Goal: Task Accomplishment & Management: Use online tool/utility

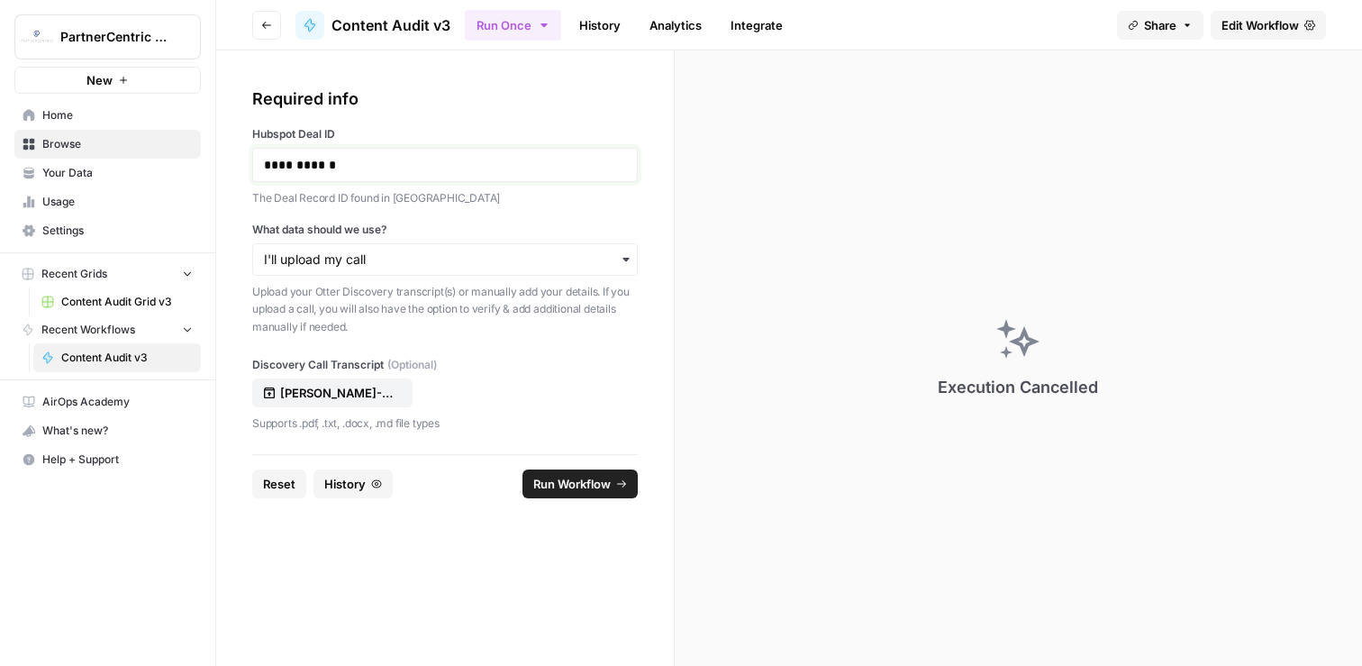
click at [361, 159] on p "**********" at bounding box center [445, 165] width 362 height 18
click at [390, 406] on button "Kevin-Dawson-and-Patrick-Revnew-347c648f-d09a.docx" at bounding box center [332, 392] width 160 height 29
click at [609, 493] on button "Run Workflow" at bounding box center [580, 483] width 115 height 29
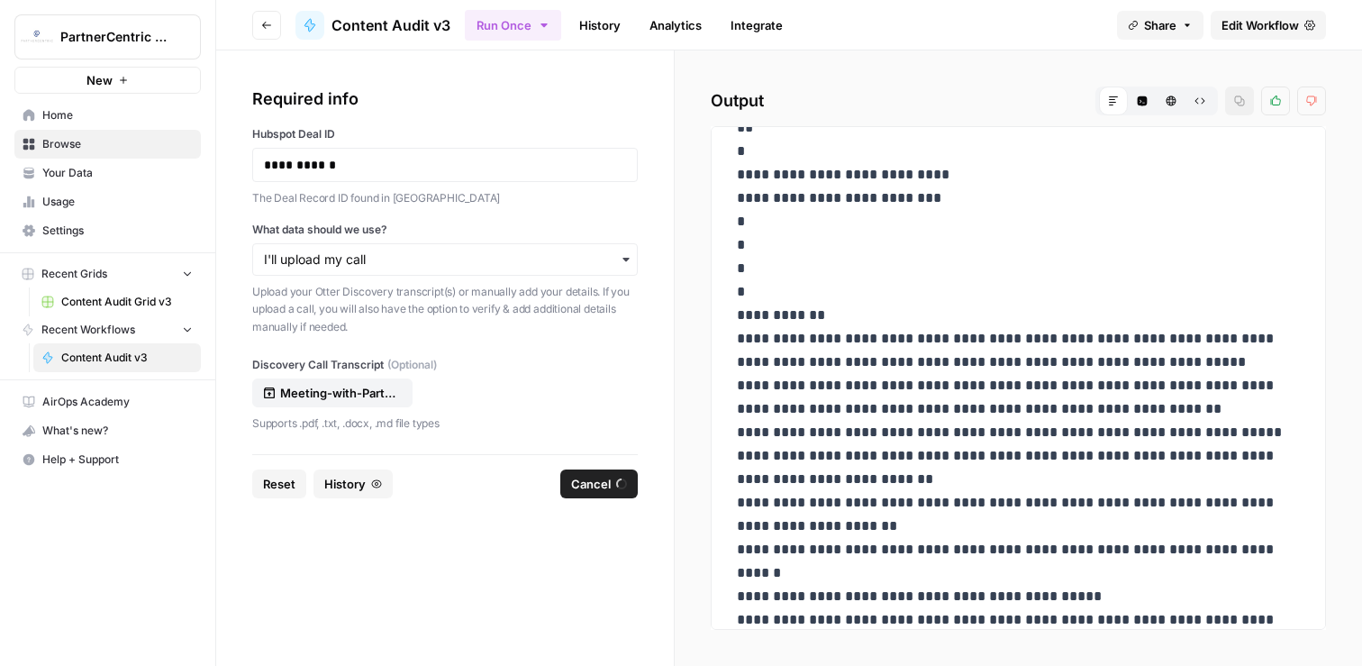
scroll to position [3172, 0]
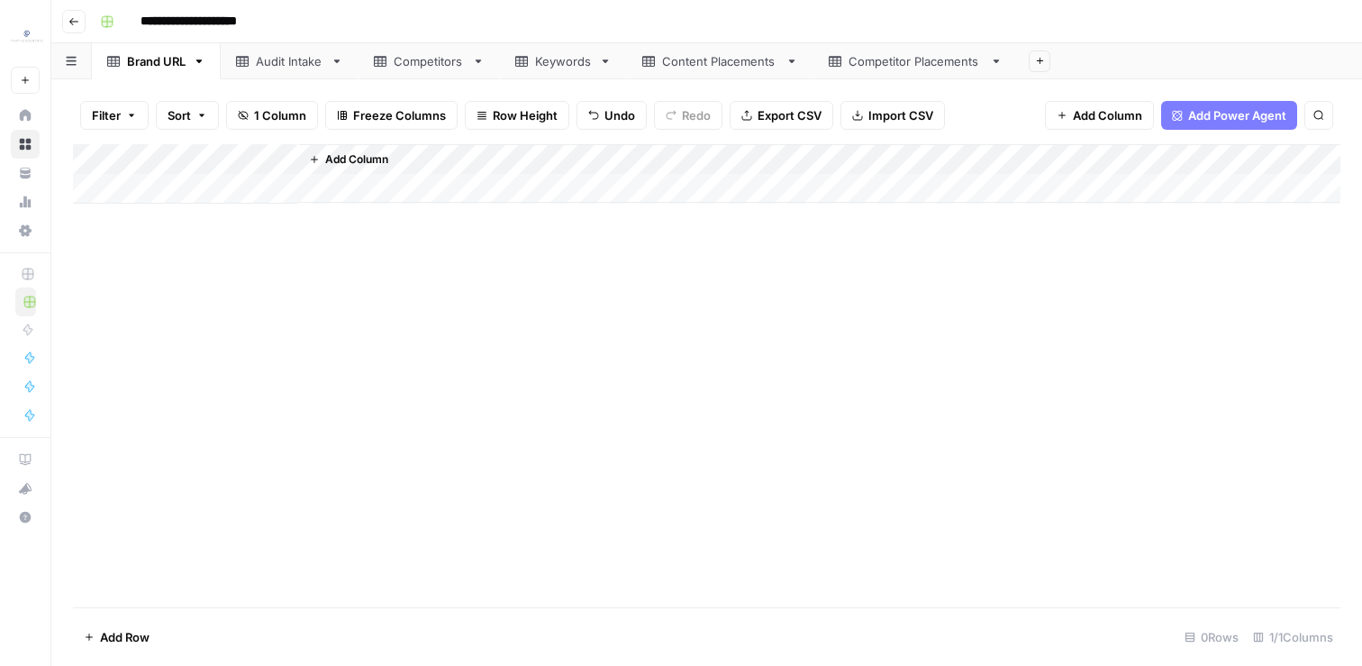
click at [309, 68] on div "Audit Intake" at bounding box center [290, 61] width 68 height 18
click at [428, 56] on div "Competitors" at bounding box center [429, 61] width 71 height 18
click at [292, 62] on div "Audit Intake" at bounding box center [290, 61] width 68 height 18
click at [542, 181] on div "Add Column" at bounding box center [707, 375] width 1268 height 463
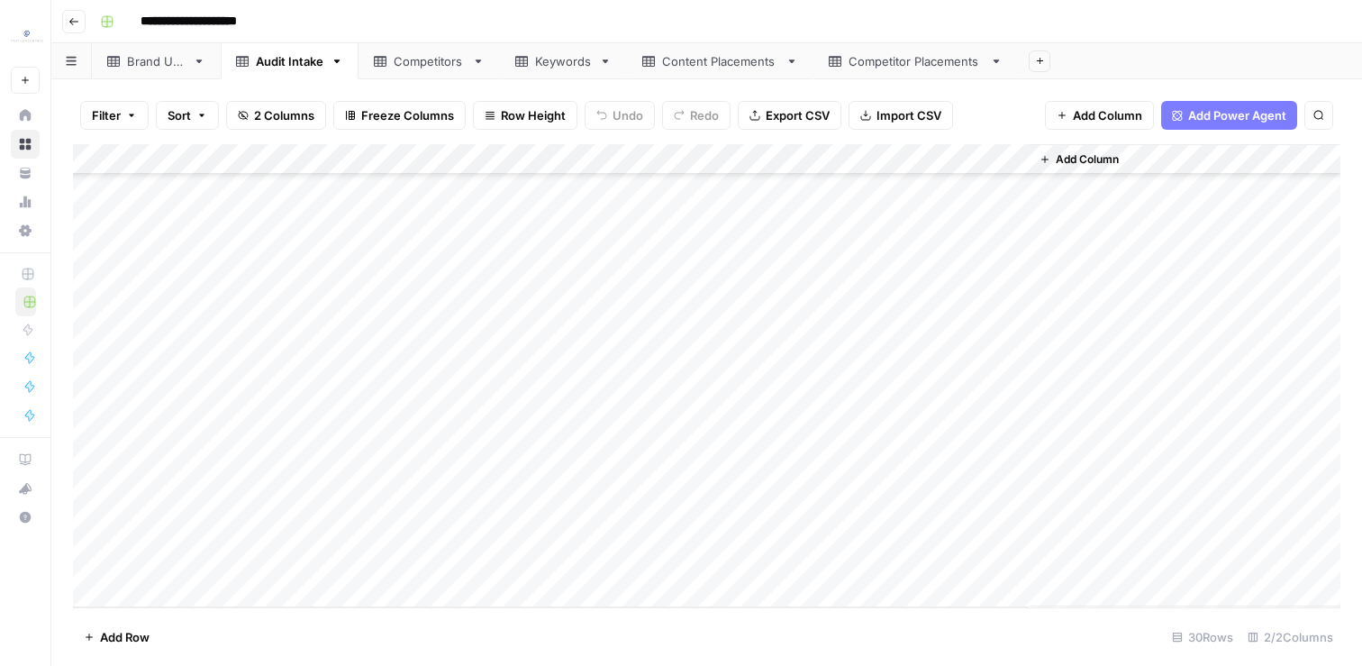
click at [676, 560] on div "Add Column" at bounding box center [707, 375] width 1268 height 463
